Goal: Task Accomplishment & Management: Complete application form

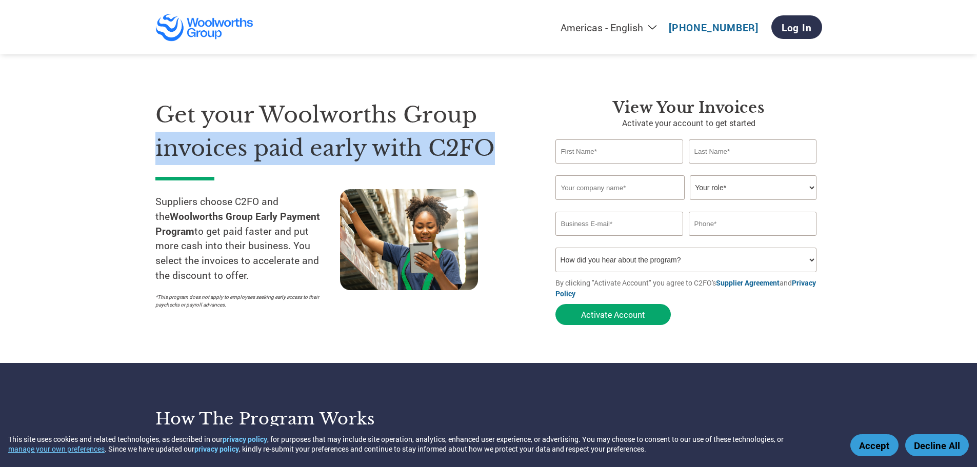
drag, startPoint x: 150, startPoint y: 152, endPoint x: 508, endPoint y: 158, distance: 358.7
click at [509, 158] on section "Get your Woolworths Group invoices paid early with C2FO Suppliers choose C2FO a…" at bounding box center [488, 202] width 977 height 322
click at [502, 155] on h1 "Get your Woolworths Group invoices paid early with C2FO" at bounding box center [339, 132] width 369 height 66
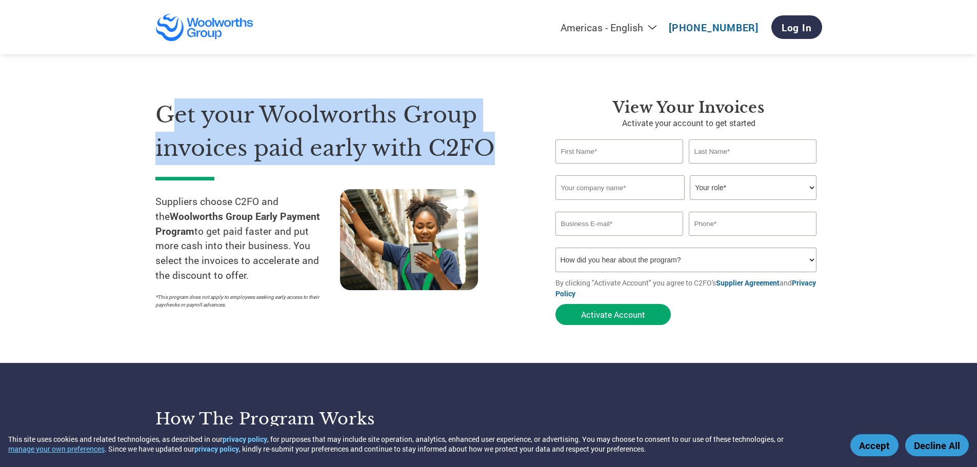
drag, startPoint x: 501, startPoint y: 145, endPoint x: 173, endPoint y: 111, distance: 329.6
click at [173, 111] on h1 "Get your Woolworths Group invoices paid early with C2FO" at bounding box center [339, 132] width 369 height 66
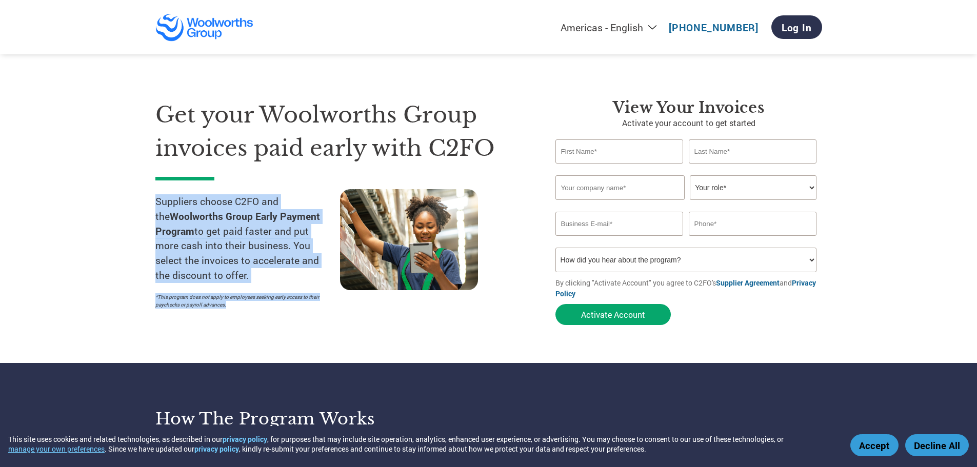
drag, startPoint x: 138, startPoint y: 204, endPoint x: 283, endPoint y: 336, distance: 196.1
click at [283, 335] on section "Get your Woolworths Group invoices paid early with C2FO Suppliers choose C2FO a…" at bounding box center [488, 202] width 977 height 322
click at [260, 348] on section "Get your Woolworths Group invoices paid early with C2FO Suppliers choose C2FO a…" at bounding box center [488, 202] width 977 height 322
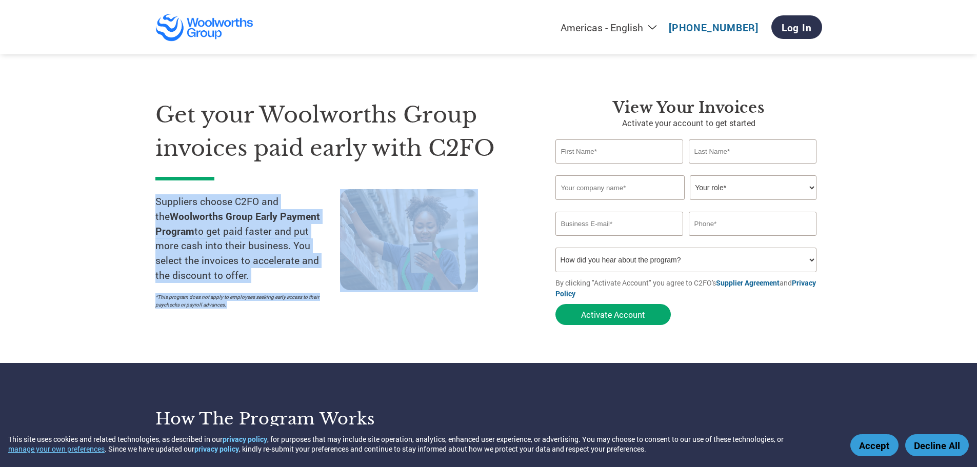
drag, startPoint x: 260, startPoint y: 348, endPoint x: 103, endPoint y: 207, distance: 211.8
click at [103, 207] on section "Get your Woolworths Group invoices paid early with C2FO Suppliers choose C2FO a…" at bounding box center [488, 202] width 977 height 322
click at [108, 247] on section "Get your Woolworths Group invoices paid early with C2FO Suppliers choose C2FO a…" at bounding box center [488, 202] width 977 height 322
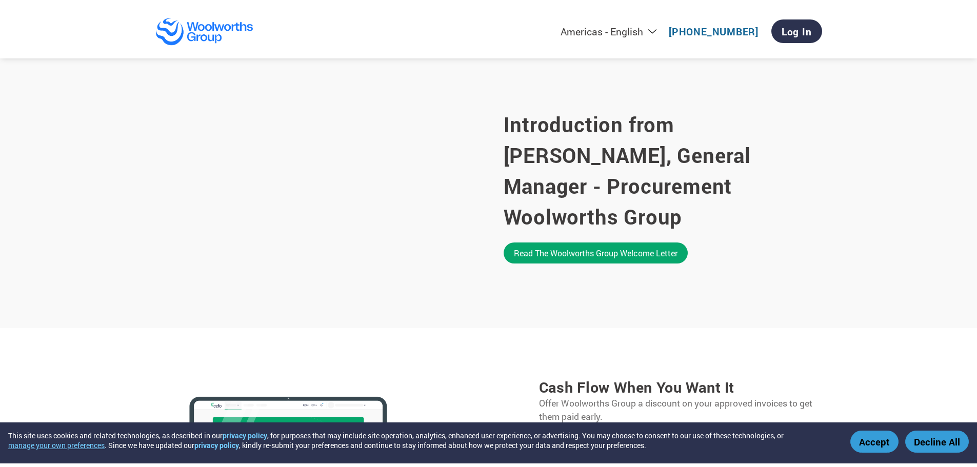
scroll to position [616, 0]
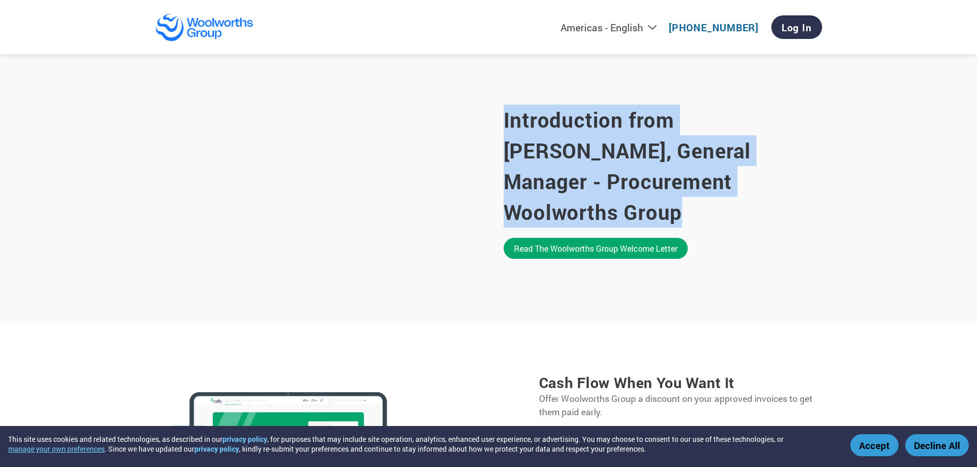
drag, startPoint x: 498, startPoint y: 131, endPoint x: 833, endPoint y: 199, distance: 341.7
click at [833, 199] on section "Introduction from [PERSON_NAME], General Manager - Procurement Woolworths Group…" at bounding box center [488, 182] width 977 height 283
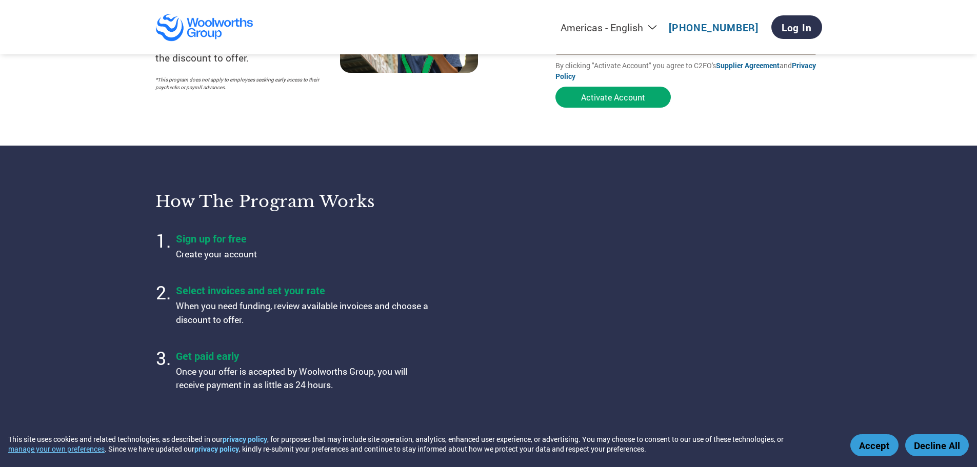
scroll to position [0, 0]
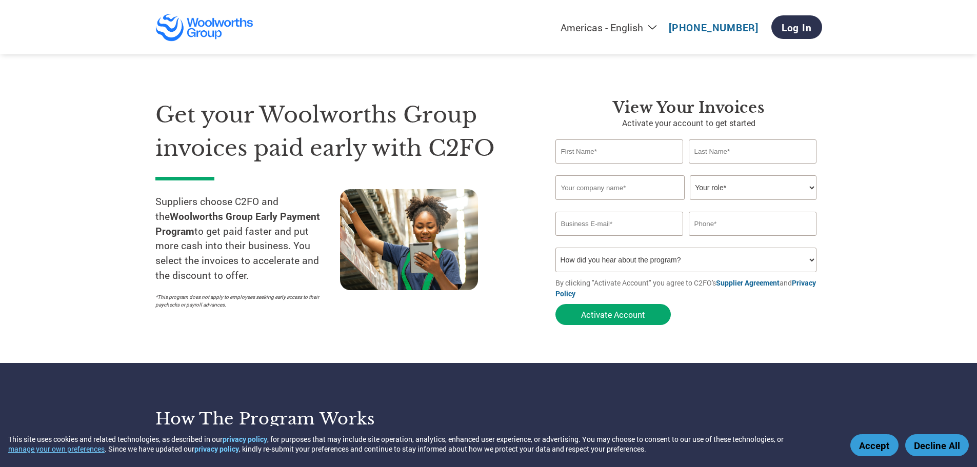
click at [815, 264] on select "How did you hear about the program? Received a letter Email Social Media Online…" at bounding box center [687, 260] width 262 height 25
click at [820, 262] on form "Invalid first name or first name is too long Invalid last name or last name is …" at bounding box center [689, 235] width 267 height 191
drag, startPoint x: 653, startPoint y: 127, endPoint x: 809, endPoint y: 128, distance: 156.0
click at [809, 128] on p "Activate your account to get started" at bounding box center [689, 123] width 267 height 12
click at [875, 152] on section "Get your Woolworths Group invoices paid early with C2FO Suppliers choose C2FO a…" at bounding box center [488, 202] width 977 height 322
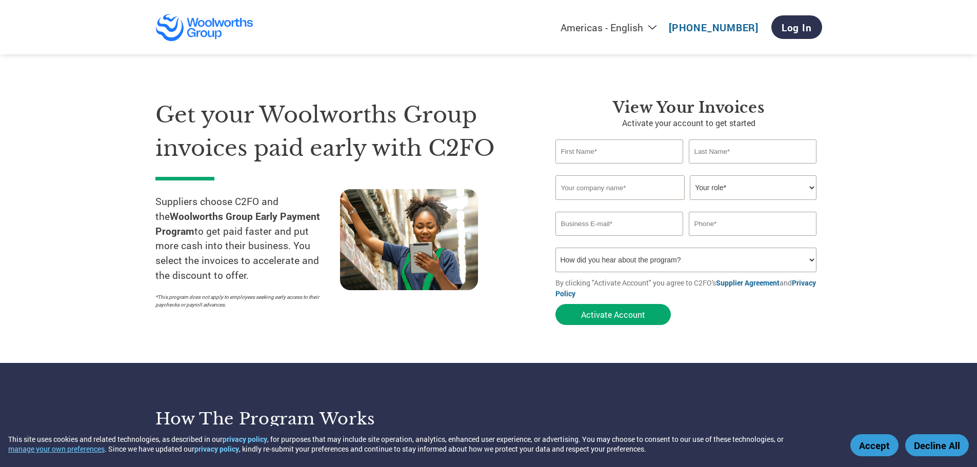
click at [626, 145] on input "text" at bounding box center [620, 152] width 128 height 24
click at [921, 238] on section "Get your Woolworths Group invoices paid early with C2FO Suppliers choose C2FO a…" at bounding box center [488, 202] width 977 height 322
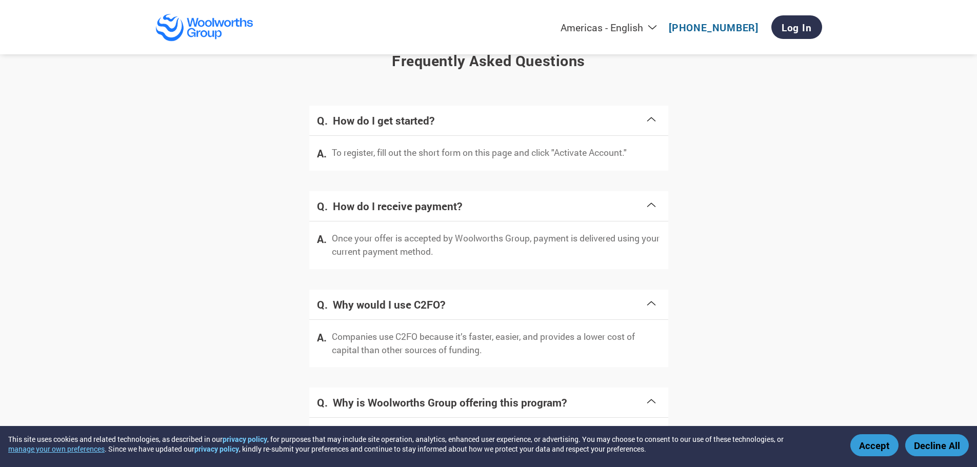
scroll to position [1811, 0]
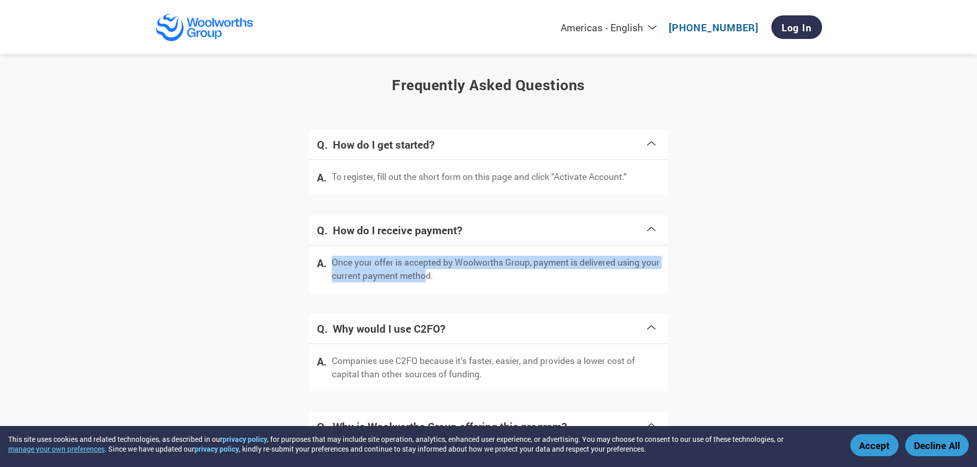
drag, startPoint x: 331, startPoint y: 262, endPoint x: 449, endPoint y: 291, distance: 121.5
click at [449, 291] on div "Once your offer is accepted by Woolworths Group, payment is delivered using you…" at bounding box center [488, 270] width 359 height 48
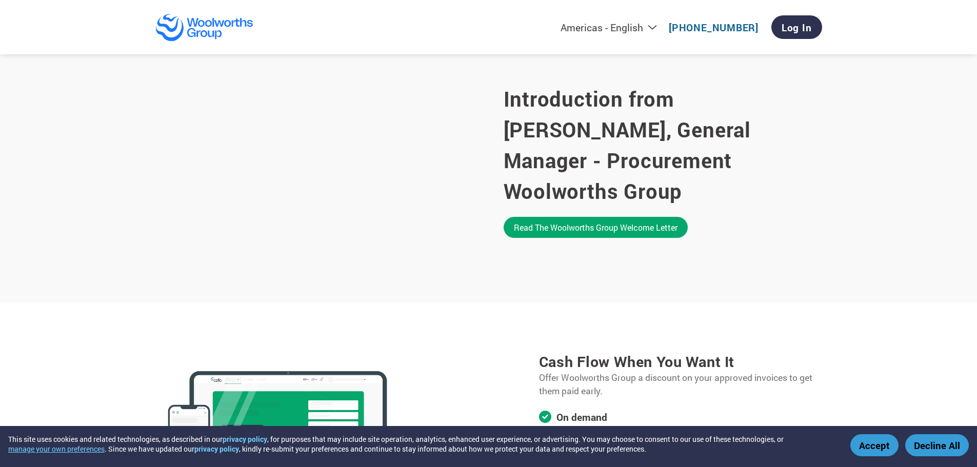
scroll to position [631, 0]
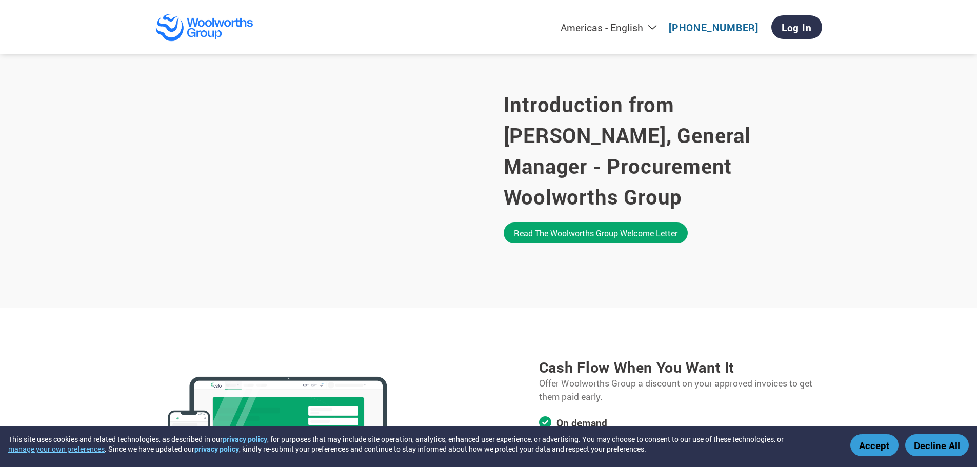
click at [361, 331] on section "Cash flow when you want it Offer Woolworths Group a discount on your approved i…" at bounding box center [488, 440] width 977 height 264
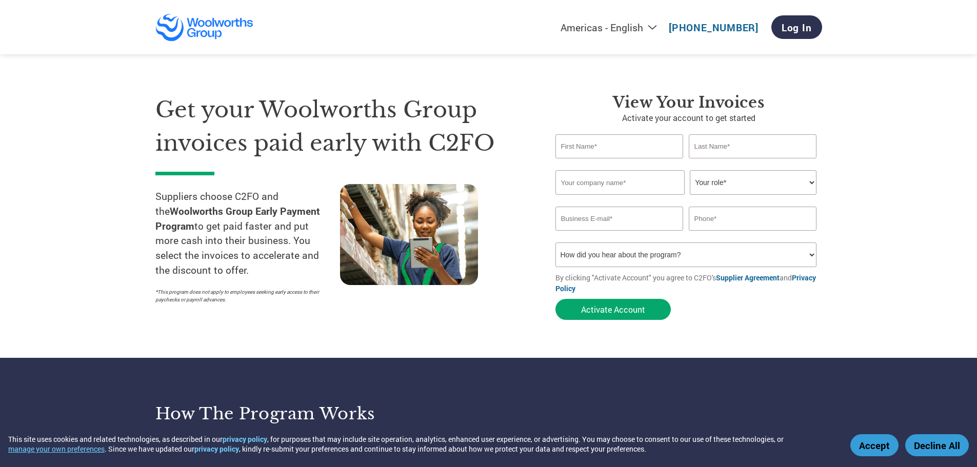
scroll to position [0, 0]
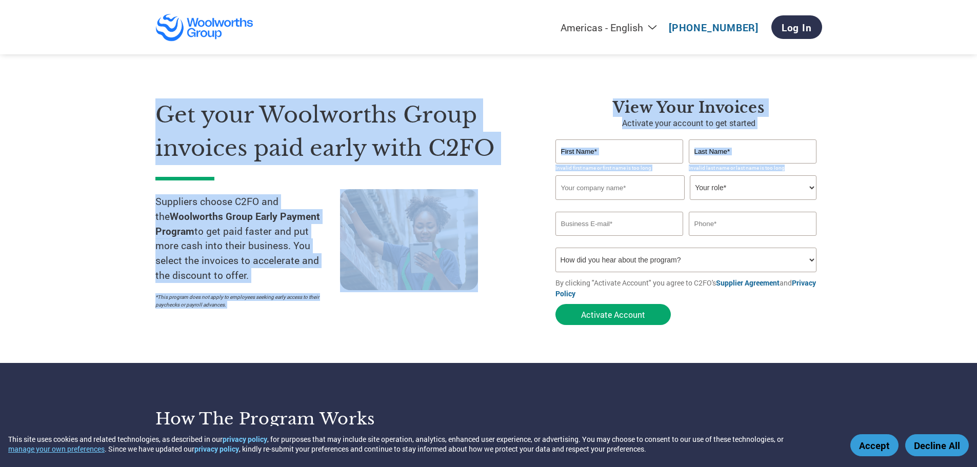
drag, startPoint x: 463, startPoint y: 109, endPoint x: 945, endPoint y: 198, distance: 489.9
click at [945, 198] on section "Get your Woolworths Group invoices paid early with C2FO Suppliers choose C2FO a…" at bounding box center [488, 202] width 977 height 322
click at [67, 165] on section "Get your Woolworths Group invoices paid early with C2FO Suppliers choose C2FO a…" at bounding box center [488, 202] width 977 height 322
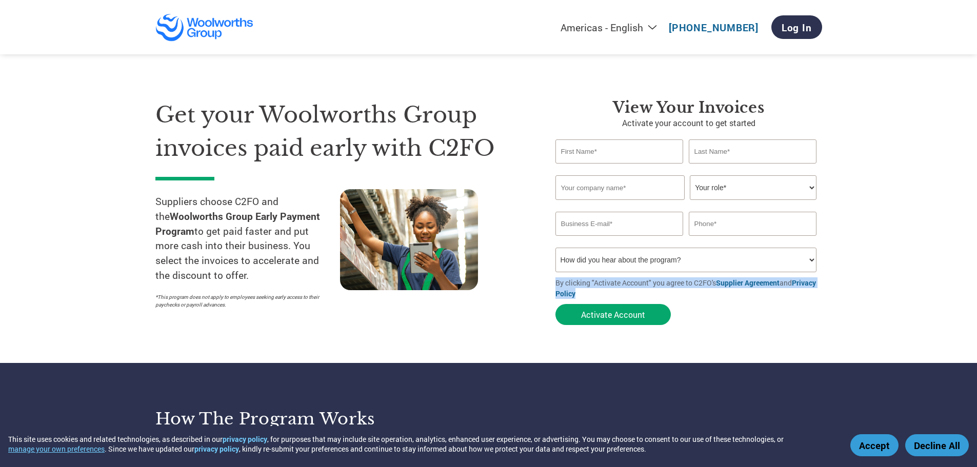
drag, startPoint x: 545, startPoint y: 281, endPoint x: 866, endPoint y: 296, distance: 321.0
click at [845, 296] on section "Get your Woolworths Group invoices paid early with C2FO Suppliers choose C2FO a…" at bounding box center [488, 202] width 977 height 322
click at [881, 295] on section "Get your Woolworths Group invoices paid early with C2FO Suppliers choose C2FO a…" at bounding box center [488, 202] width 977 height 322
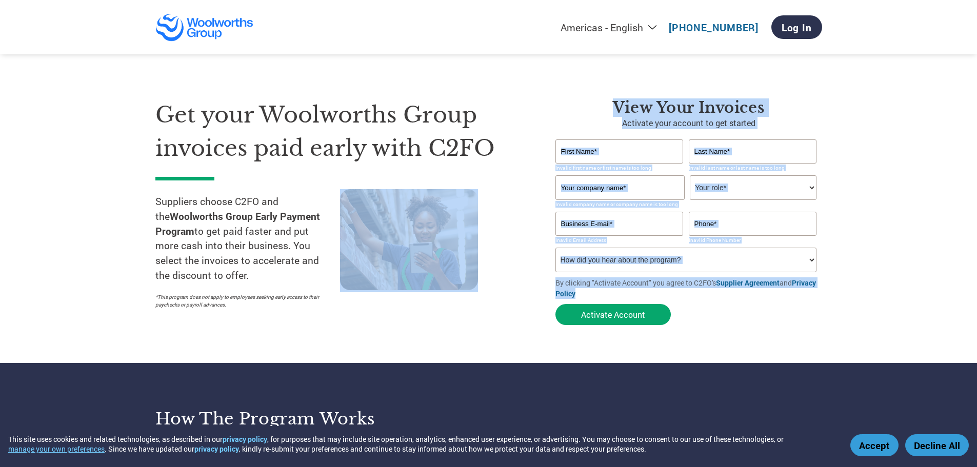
drag, startPoint x: 894, startPoint y: 296, endPoint x: 518, endPoint y: 274, distance: 377.2
click at [518, 274] on section "Get your Woolworths Group invoices paid early with C2FO Suppliers choose C2FO a…" at bounding box center [488, 202] width 977 height 322
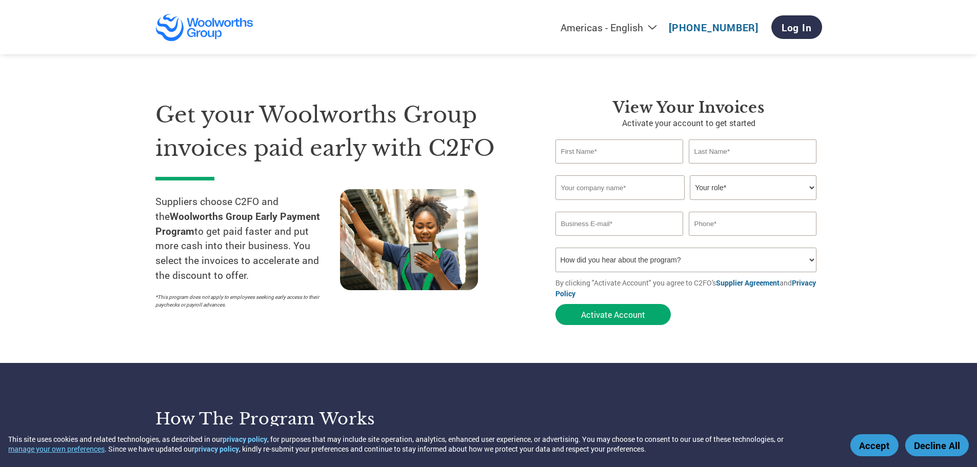
click at [499, 294] on div at bounding box center [432, 251] width 185 height 125
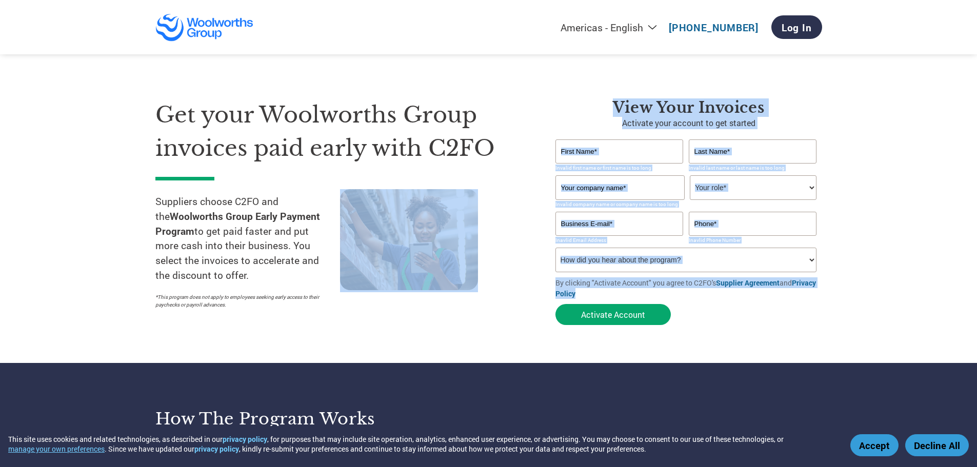
drag, startPoint x: 523, startPoint y: 285, endPoint x: 928, endPoint y: 301, distance: 405.6
click at [919, 300] on section "Get your Woolworths Group invoices paid early with C2FO Suppliers choose C2FO a…" at bounding box center [488, 202] width 977 height 322
click at [951, 342] on section "Get your Woolworths Group invoices paid early with C2FO Suppliers choose C2FO a…" at bounding box center [488, 202] width 977 height 322
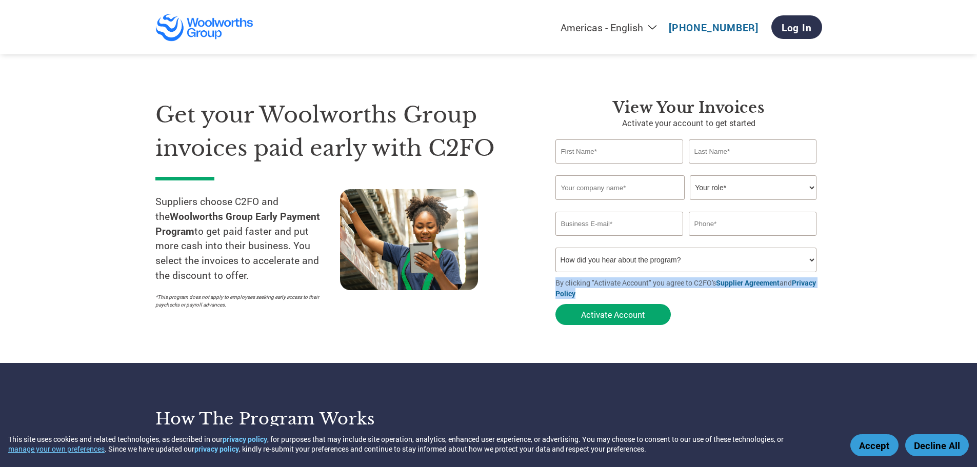
drag, startPoint x: 939, startPoint y: 339, endPoint x: 546, endPoint y: 281, distance: 397.3
click at [546, 281] on section "Get your Woolworths Group invoices paid early with C2FO Suppliers choose C2FO a…" at bounding box center [488, 202] width 977 height 322
click at [517, 303] on div at bounding box center [432, 251] width 185 height 125
drag, startPoint x: 542, startPoint y: 277, endPoint x: 851, endPoint y: 310, distance: 310.7
click at [849, 309] on section "Get your Woolworths Group invoices paid early with C2FO Suppliers choose C2FO a…" at bounding box center [488, 202] width 977 height 322
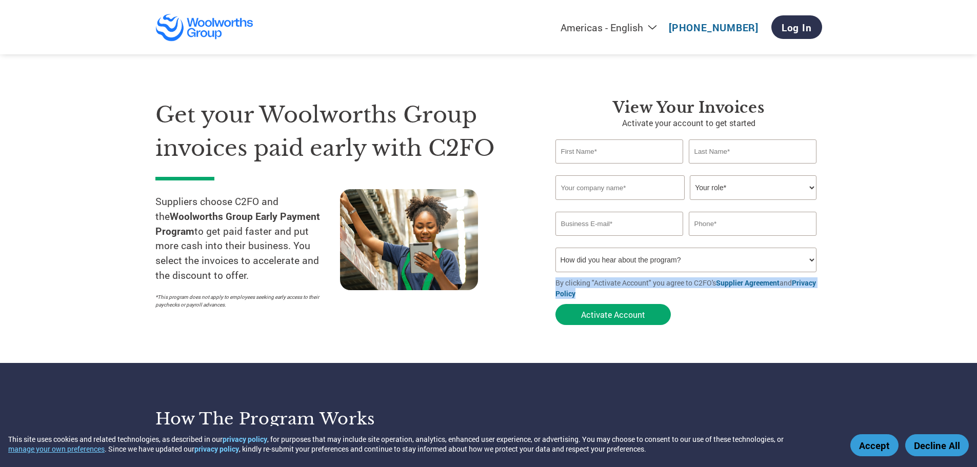
click at [904, 318] on section "Get your Woolworths Group invoices paid early with C2FO Suppliers choose C2FO a…" at bounding box center [488, 202] width 977 height 322
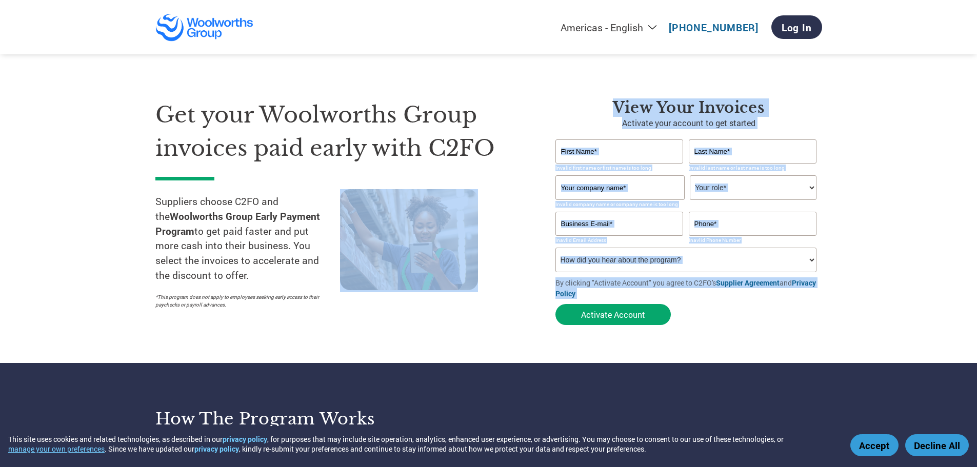
drag, startPoint x: 904, startPoint y: 318, endPoint x: 518, endPoint y: 282, distance: 388.1
click at [519, 282] on section "Get your Woolworths Group invoices paid early with C2FO Suppliers choose C2FO a…" at bounding box center [488, 202] width 977 height 322
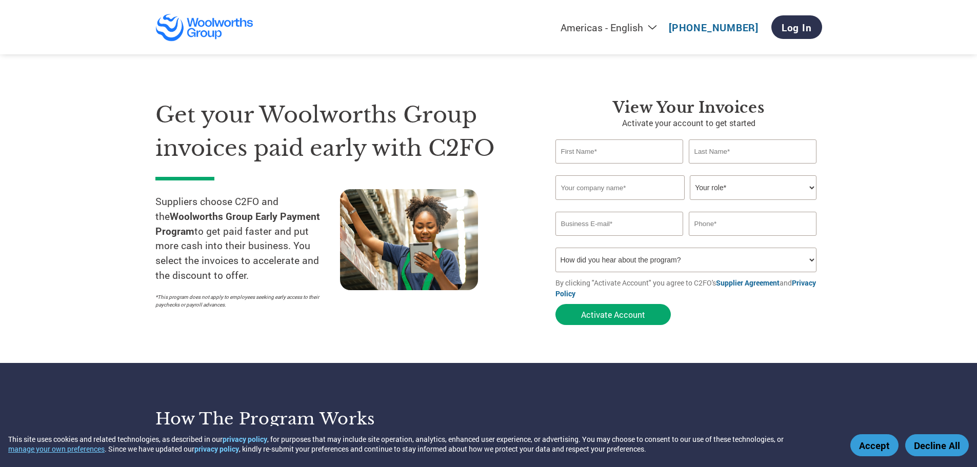
click at [510, 296] on div at bounding box center [432, 251] width 185 height 125
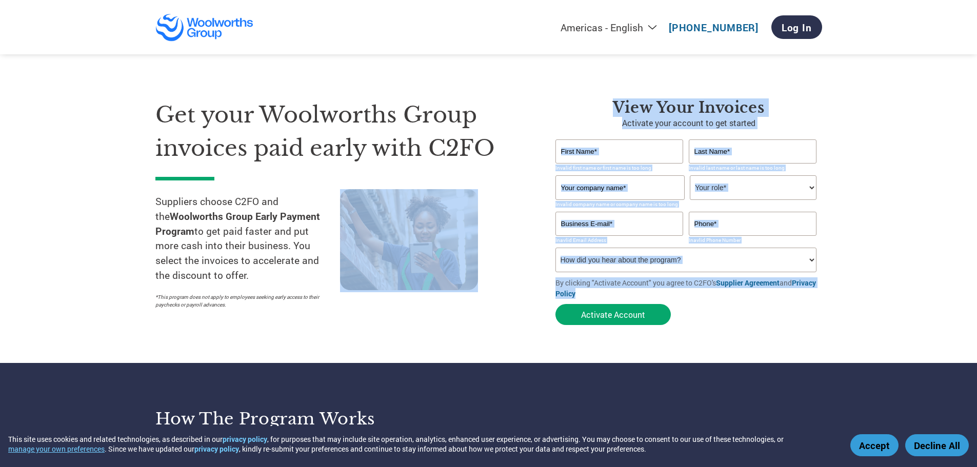
drag, startPoint x: 616, startPoint y: 285, endPoint x: 759, endPoint y: 296, distance: 143.0
click at [759, 296] on div "Get your Woolworths Group invoices paid early with C2FO Suppliers choose C2FO a…" at bounding box center [488, 193] width 667 height 273
click at [808, 319] on form "Invalid first name or first name is too long Invalid last name or last name is …" at bounding box center [689, 235] width 267 height 191
drag, startPoint x: 808, startPoint y: 319, endPoint x: 508, endPoint y: 298, distance: 300.4
click at [508, 298] on div "Get your Woolworths Group invoices paid early with C2FO Suppliers choose C2FO a…" at bounding box center [488, 193] width 667 height 273
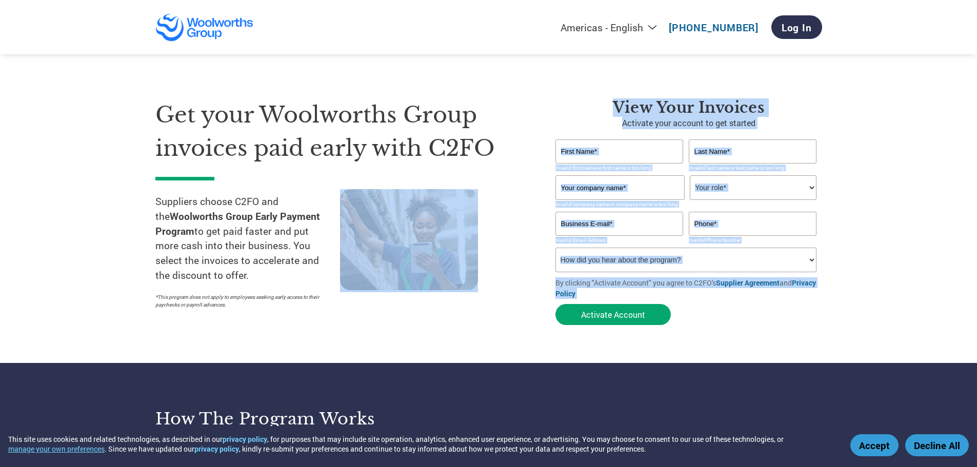
click at [518, 313] on div at bounding box center [432, 251] width 185 height 125
drag, startPoint x: 539, startPoint y: 286, endPoint x: 729, endPoint y: 316, distance: 192.7
click at [721, 313] on div "Get your Woolworths Group invoices paid early with C2FO Suppliers choose C2FO a…" at bounding box center [488, 193] width 667 height 273
click at [790, 329] on form "Invalid first name or first name is too long Invalid last name or last name is …" at bounding box center [689, 235] width 267 height 191
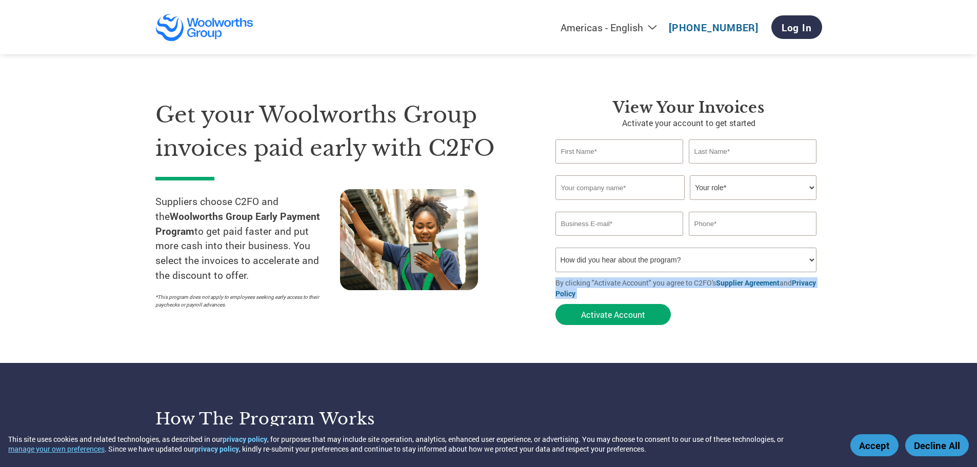
drag, startPoint x: 790, startPoint y: 329, endPoint x: 555, endPoint y: 286, distance: 239.0
click at [556, 286] on form "Invalid first name or first name is too long Invalid last name or last name is …" at bounding box center [689, 235] width 267 height 191
click at [524, 299] on div at bounding box center [432, 251] width 185 height 125
drag, startPoint x: 555, startPoint y: 284, endPoint x: 690, endPoint y: 325, distance: 141.4
click at [690, 325] on div "View Your Invoices Activate your account to get started Invalid first name or f…" at bounding box center [681, 215] width 282 height 232
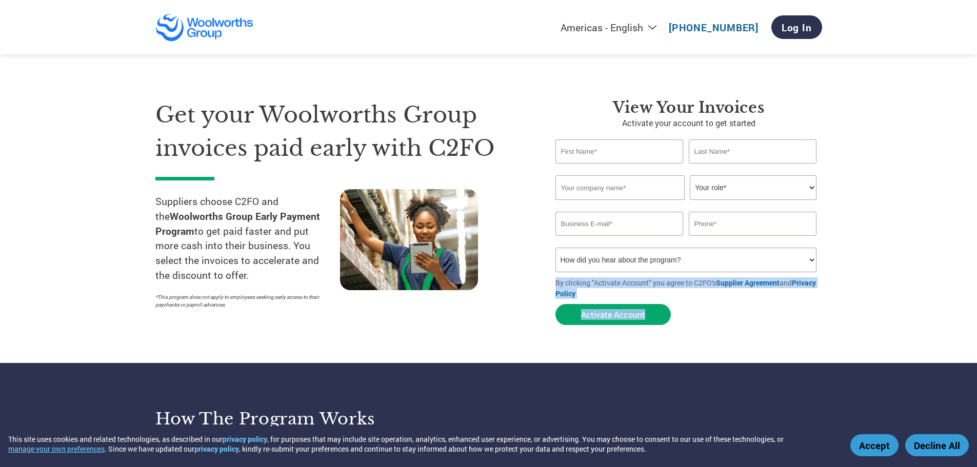
click at [719, 334] on section "Get your Woolworths Group invoices paid early with C2FO Suppliers choose C2FO a…" at bounding box center [488, 202] width 977 height 322
drag, startPoint x: 719, startPoint y: 334, endPoint x: 545, endPoint y: 288, distance: 180.4
click at [545, 288] on section "Get your Woolworths Group invoices paid early with C2FO Suppliers choose C2FO a…" at bounding box center [488, 202] width 977 height 322
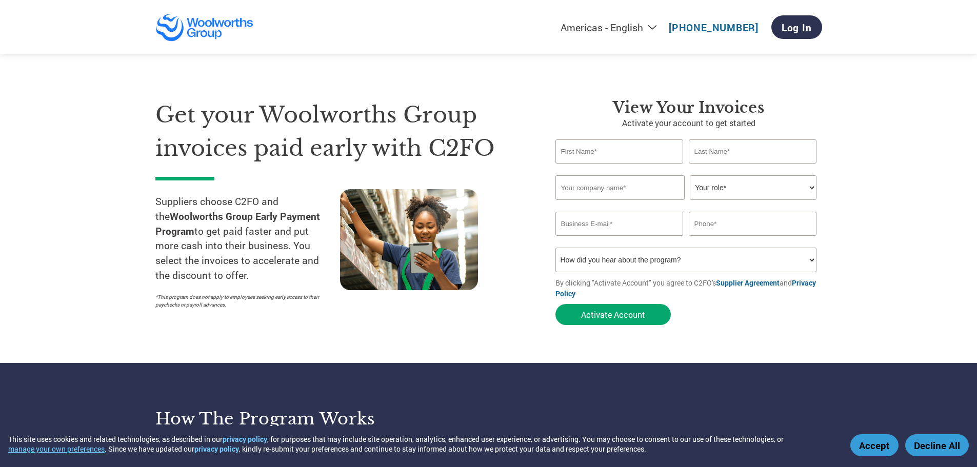
click at [104, 116] on section "Get your Woolworths Group invoices paid early with C2FO Suppliers choose C2FO a…" at bounding box center [488, 202] width 977 height 322
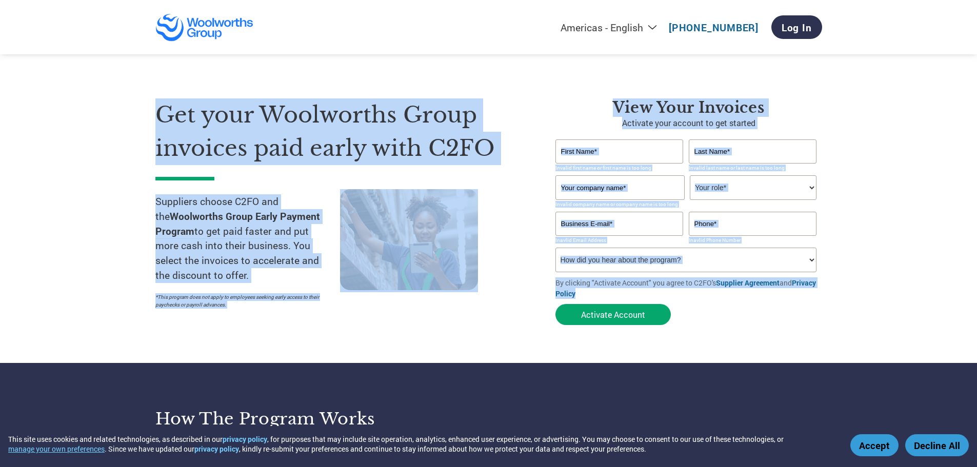
drag, startPoint x: 123, startPoint y: 99, endPoint x: 760, endPoint y: 343, distance: 682.6
click at [760, 343] on section "Get your Woolworths Group invoices paid early with C2FO Suppliers choose C2FO a…" at bounding box center [488, 202] width 977 height 322
click at [586, 336] on section "Get your Woolworths Group invoices paid early with C2FO Suppliers choose C2FO a…" at bounding box center [488, 202] width 977 height 322
drag, startPoint x: 585, startPoint y: 345, endPoint x: 101, endPoint y: 108, distance: 539.0
click at [101, 108] on section "Get your Woolworths Group invoices paid early with C2FO Suppliers choose C2FO a…" at bounding box center [488, 202] width 977 height 322
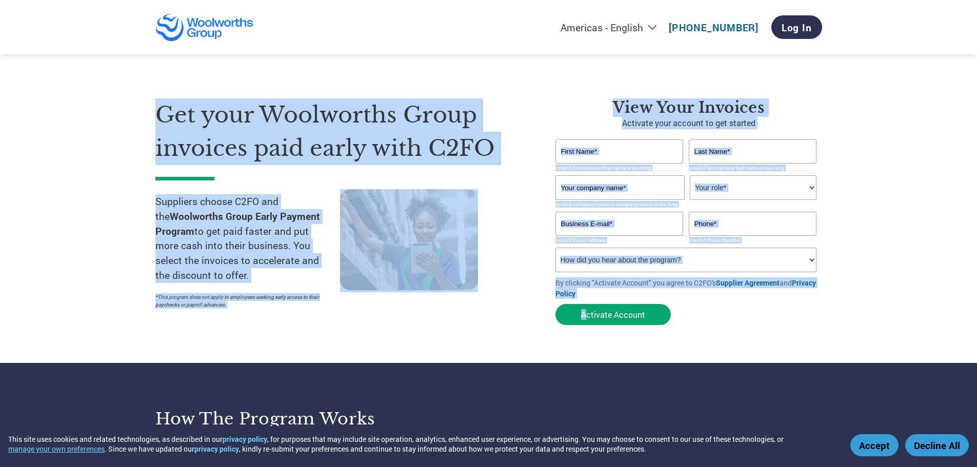
click at [101, 117] on section "Get your Woolworths Group invoices paid early with C2FO Suppliers choose C2FO a…" at bounding box center [488, 202] width 977 height 322
drag, startPoint x: 108, startPoint y: 114, endPoint x: 776, endPoint y: 349, distance: 707.7
click at [776, 349] on section "Get your Woolworths Group invoices paid early with C2FO Suppliers choose C2FO a…" at bounding box center [488, 202] width 977 height 322
drag, startPoint x: 777, startPoint y: 349, endPoint x: 49, endPoint y: 112, distance: 765.7
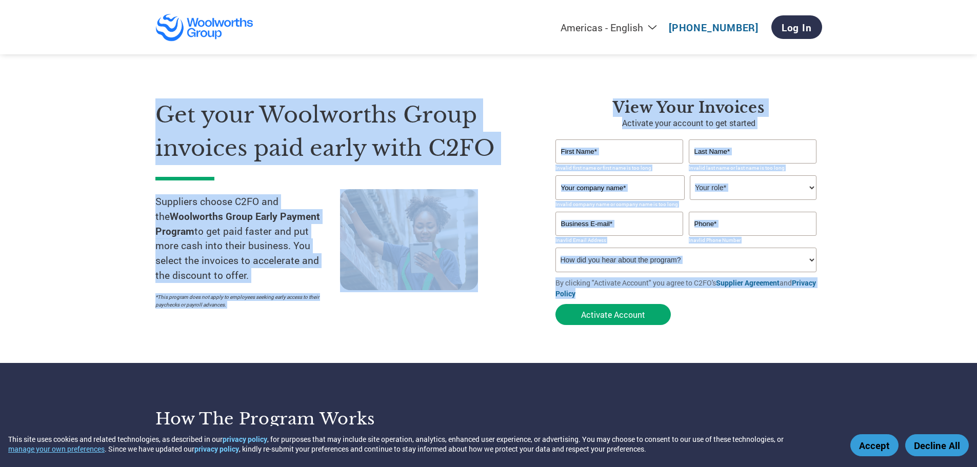
click at [49, 112] on section "Get your Woolworths Group invoices paid early with C2FO Suppliers choose C2FO a…" at bounding box center [488, 202] width 977 height 322
drag, startPoint x: 73, startPoint y: 69, endPoint x: 121, endPoint y: 74, distance: 47.4
click at [73, 69] on section "Get your Woolworths Group invoices paid early with C2FO Suppliers choose C2FO a…" at bounding box center [488, 202] width 977 height 322
drag, startPoint x: 65, startPoint y: 82, endPoint x: 752, endPoint y: 339, distance: 734.2
click at [752, 339] on section "Get your Woolworths Group invoices paid early with C2FO Suppliers choose C2FO a…" at bounding box center [488, 202] width 977 height 322
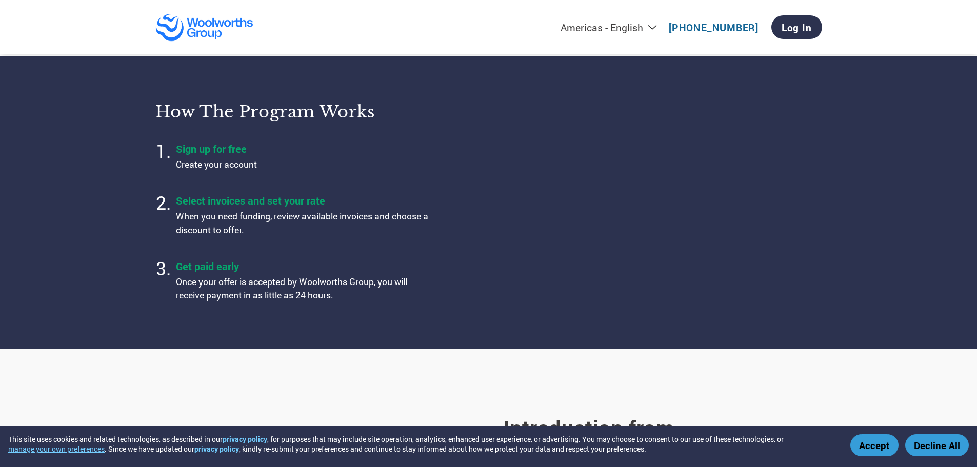
scroll to position [308, 0]
